Goal: Check status: Check status

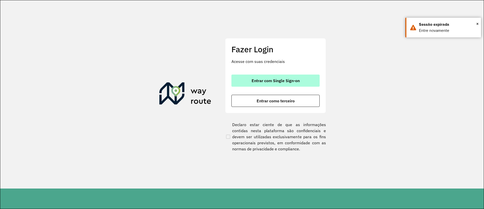
click at [265, 78] on span "Entrar com Single Sign-on" at bounding box center [276, 80] width 48 height 4
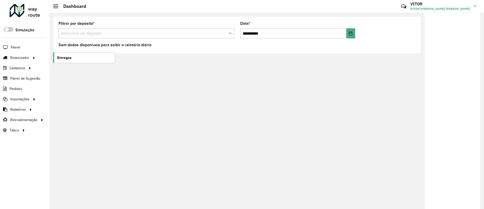
click at [62, 56] on span "Entregas" at bounding box center [64, 57] width 14 height 5
click at [64, 61] on link "Entregas" at bounding box center [84, 57] width 62 height 10
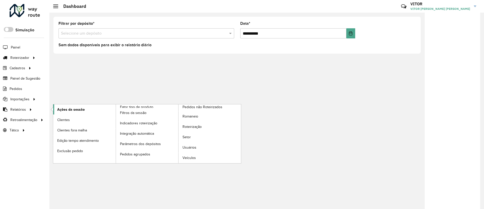
click at [60, 109] on span "Ações da sessão" at bounding box center [70, 109] width 27 height 5
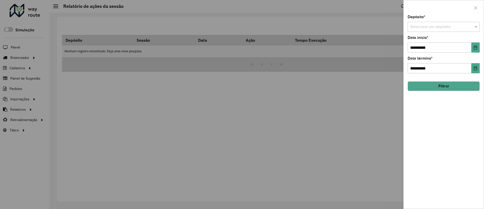
click at [419, 31] on div "Selecione um depósito" at bounding box center [444, 27] width 72 height 10
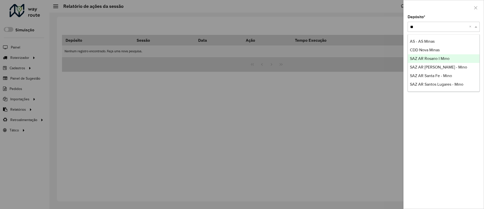
type input "*"
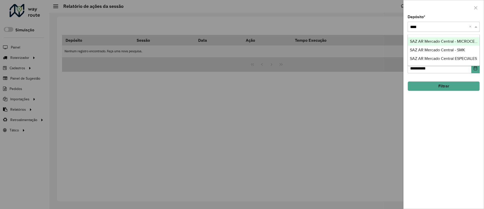
type input "*****"
click at [453, 41] on span "SAZ AR Mercado Central - MICROCENTRO" at bounding box center [447, 41] width 75 height 4
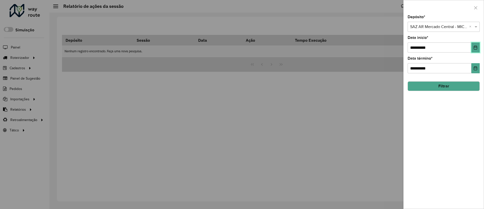
click at [475, 48] on icon "Choose Date" at bounding box center [476, 47] width 4 height 4
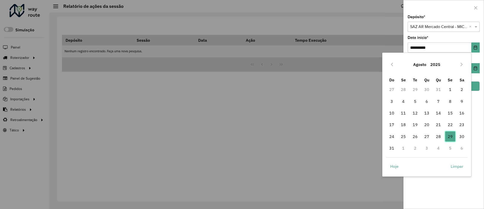
click at [450, 134] on span "29" at bounding box center [450, 136] width 10 height 10
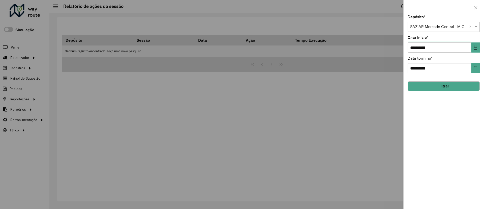
click at [464, 85] on button "Filtrar" at bounding box center [444, 86] width 72 height 10
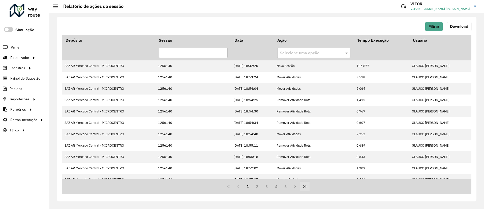
click at [306, 187] on icon "Last Page" at bounding box center [305, 186] width 4 height 4
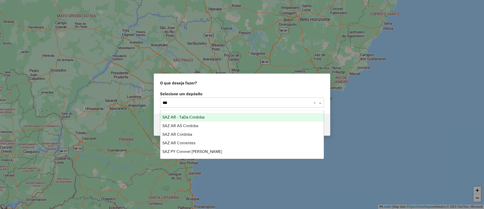
type input "****"
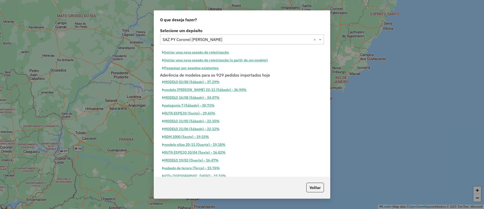
click at [208, 70] on button "Pesquisar por sessões existentes" at bounding box center [190, 68] width 61 height 8
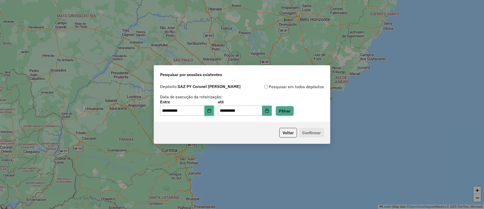
click at [211, 111] on icon "Choose Date" at bounding box center [209, 110] width 4 height 4
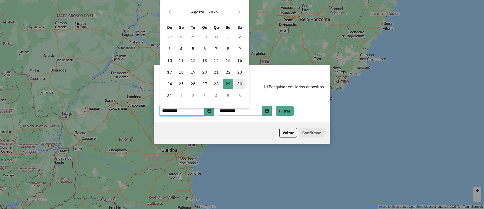
click at [240, 88] on span "30" at bounding box center [240, 83] width 10 height 10
type input "**********"
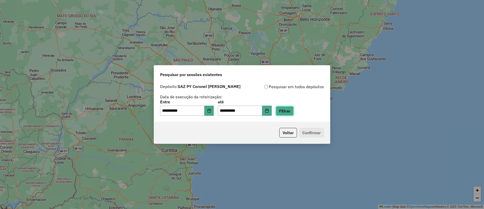
click at [286, 114] on button "Filtrar" at bounding box center [285, 111] width 18 height 10
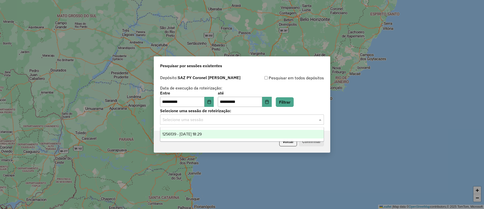
click at [228, 120] on input "text" at bounding box center [237, 119] width 149 height 6
click at [224, 131] on div "1256139 - [DATE] 18:29" at bounding box center [241, 134] width 163 height 9
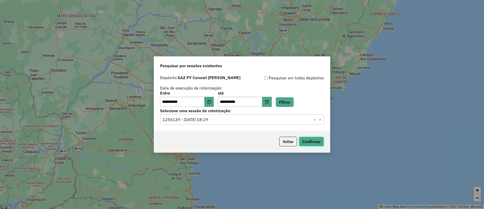
click at [304, 137] on button "Confirmar" at bounding box center [311, 141] width 25 height 10
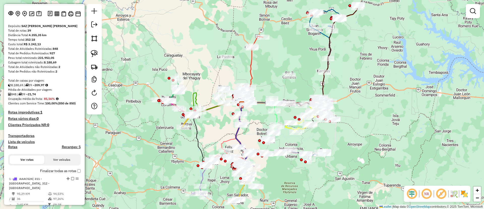
scroll to position [22, 0]
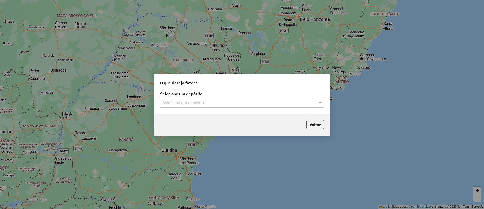
click at [318, 125] on button "Voltar" at bounding box center [315, 125] width 18 height 10
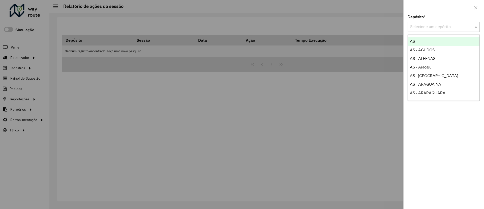
click at [456, 30] on input "text" at bounding box center [438, 27] width 57 height 6
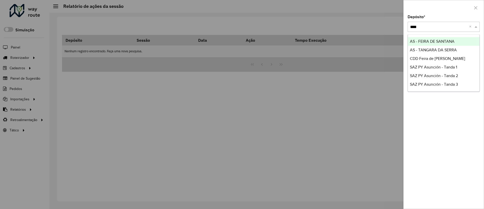
type input "*****"
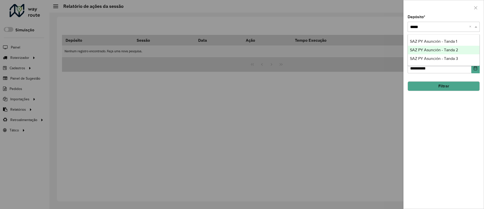
click at [446, 50] on span "SAZ PY Asunción - Tanda 2" at bounding box center [434, 50] width 48 height 4
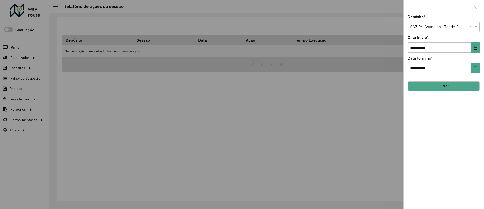
click at [443, 90] on button "Filtrar" at bounding box center [444, 86] width 72 height 10
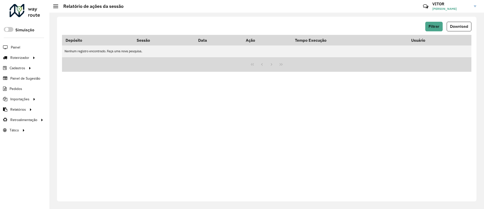
click at [425, 27] on div "Filtrar Download" at bounding box center [266, 27] width 409 height 10
click at [427, 27] on button "Filtrar" at bounding box center [433, 27] width 17 height 10
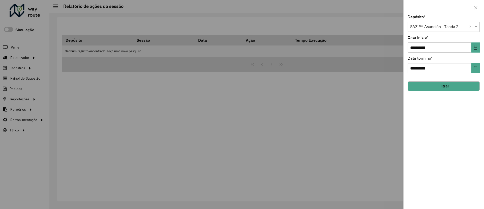
click at [449, 81] on button "Filtrar" at bounding box center [444, 86] width 72 height 10
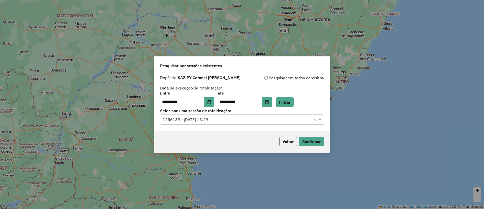
click at [287, 137] on button "Voltar" at bounding box center [288, 141] width 18 height 10
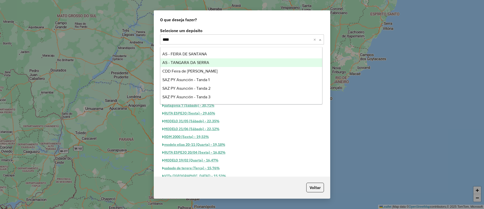
type input "*****"
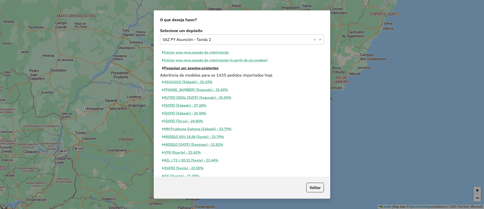
click at [215, 69] on button "Pesquisar por sessões existentes" at bounding box center [190, 68] width 61 height 8
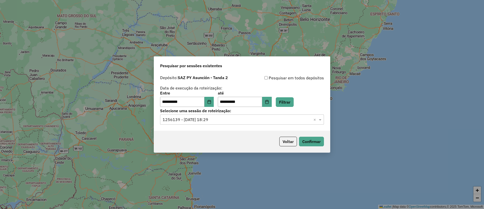
click at [301, 106] on div "**********" at bounding box center [242, 99] width 164 height 16
click at [294, 105] on button "Filtrar" at bounding box center [285, 102] width 18 height 10
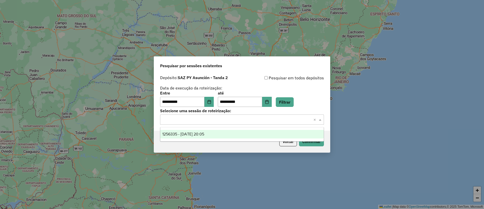
click at [265, 120] on input "text" at bounding box center [237, 119] width 149 height 6
click at [241, 138] on div "1256335 - 30/08/2025 20:05" at bounding box center [241, 134] width 163 height 9
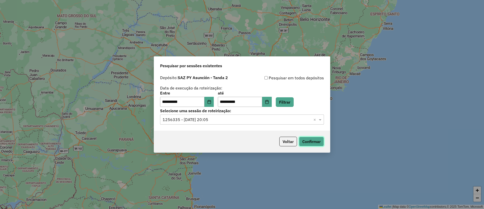
click at [311, 138] on button "Confirmar" at bounding box center [311, 141] width 25 height 10
click at [316, 147] on div "Voltar Confirmar" at bounding box center [242, 141] width 176 height 22
click at [313, 143] on button "Confirmar" at bounding box center [311, 141] width 25 height 10
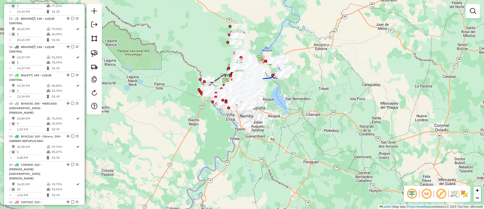
scroll to position [1771, 0]
